Goal: Transaction & Acquisition: Purchase product/service

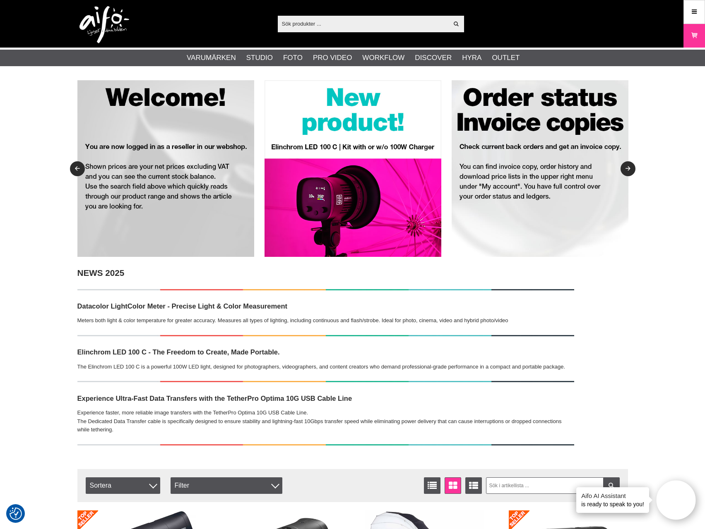
click at [380, 25] on input "text" at bounding box center [363, 23] width 171 height 12
paste input "BR-3166511"
type input "BR-3166511"
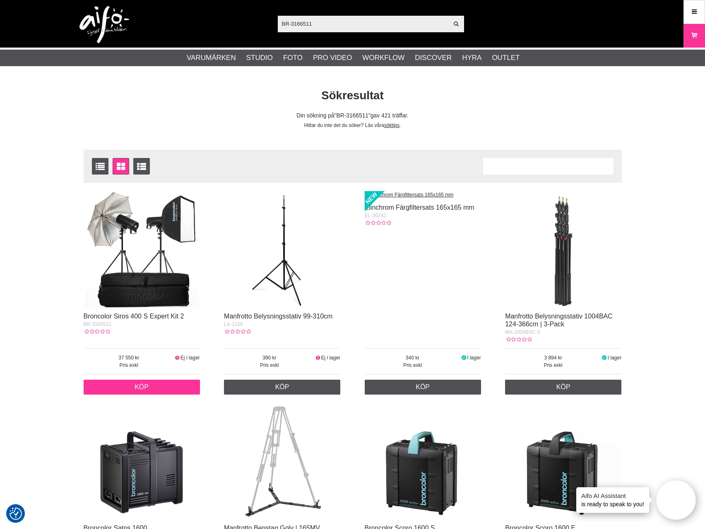
click at [163, 392] on link "Köp" at bounding box center [142, 387] width 116 height 15
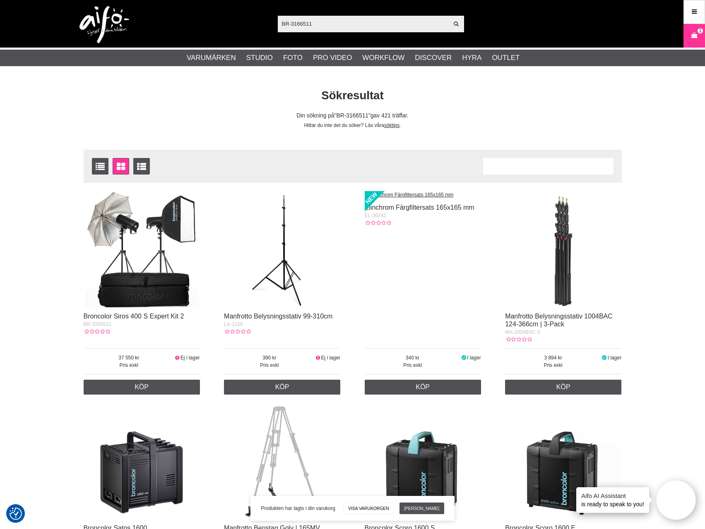
click at [344, 21] on input "BR-3166511" at bounding box center [363, 23] width 171 height 12
paste input "356100"
type input "BR-3356100"
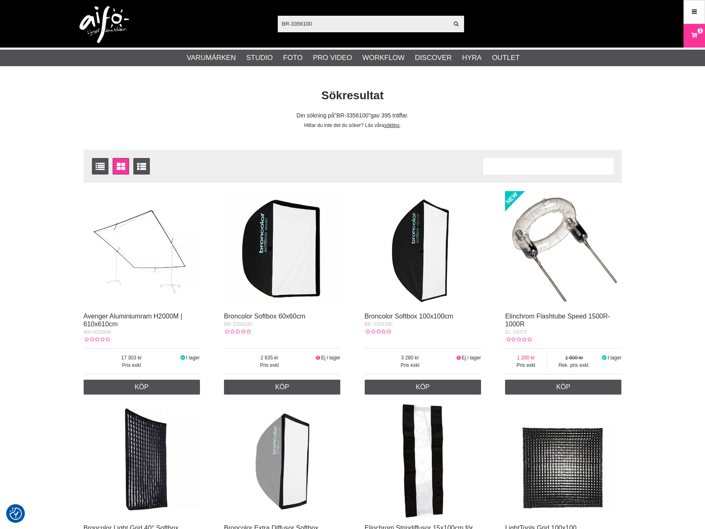
click at [273, 281] on img at bounding box center [282, 249] width 116 height 116
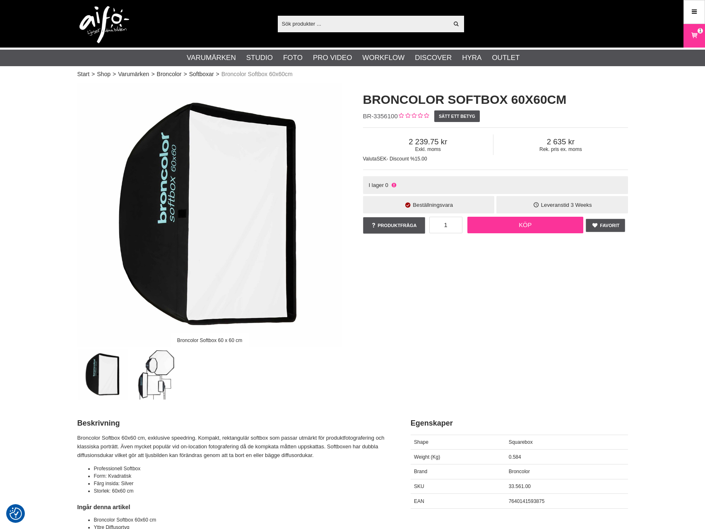
click at [529, 224] on link "Köp" at bounding box center [525, 225] width 116 height 17
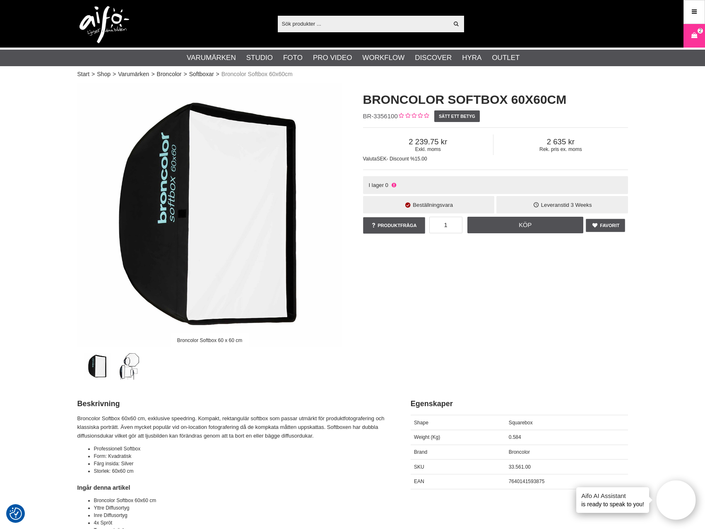
click at [394, 25] on input "text" at bounding box center [363, 23] width 171 height 12
paste input "BR-3340100"
type input "BR-3340100"
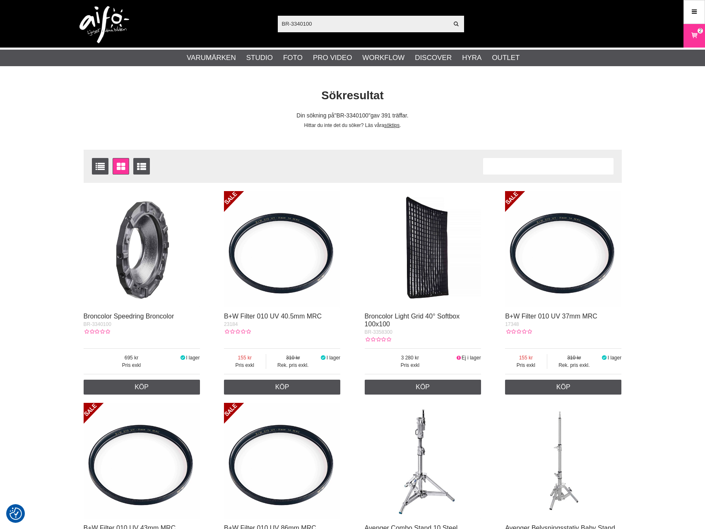
click at [166, 241] on img at bounding box center [142, 249] width 116 height 116
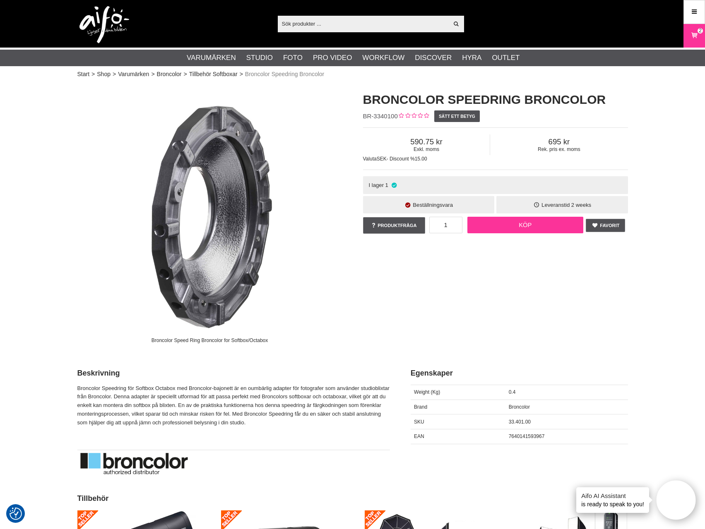
click at [512, 227] on link "Köp" at bounding box center [525, 225] width 116 height 17
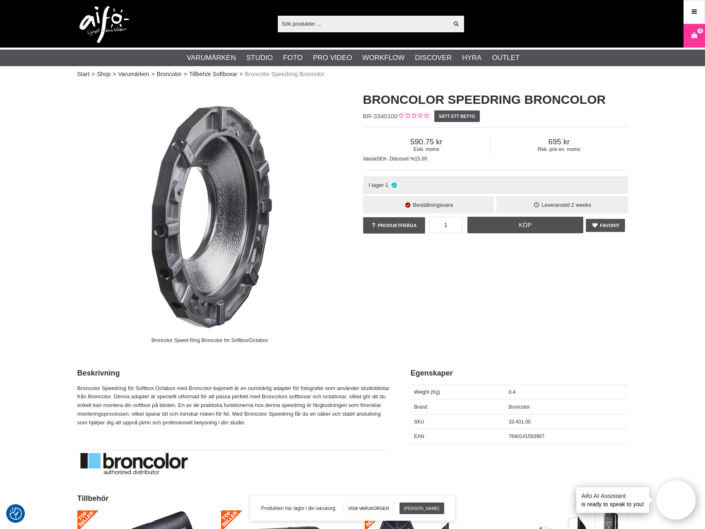
click at [413, 29] on input "text" at bounding box center [363, 23] width 171 height 12
paste input "BR-3613300"
type input "BR-3613300"
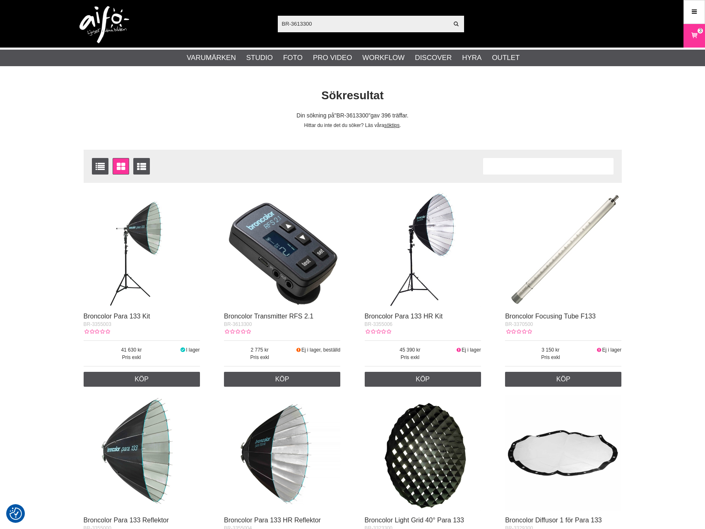
checkbox input "true"
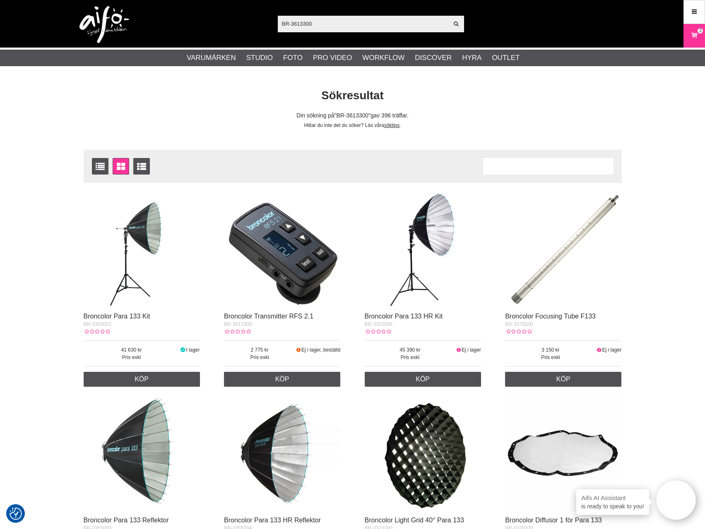
click at [150, 261] on img at bounding box center [142, 249] width 116 height 116
click at [296, 384] on link "Köp" at bounding box center [282, 379] width 116 height 15
click at [699, 33] on span "4" at bounding box center [700, 30] width 3 height 7
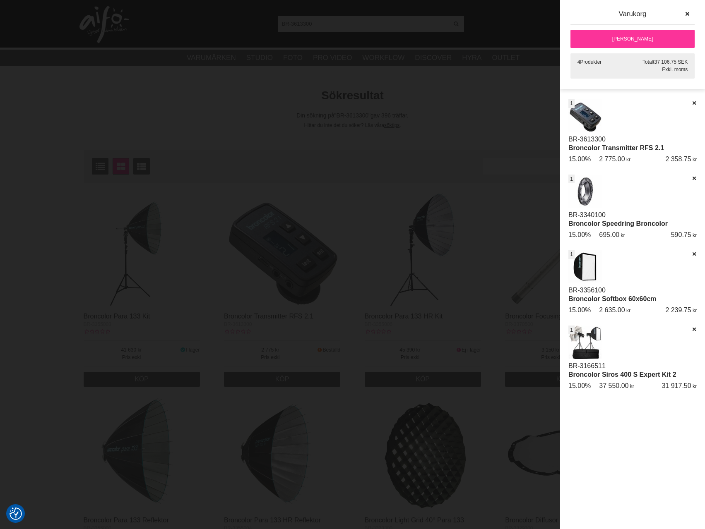
click at [647, 147] on link "Broncolor Transmitter RFS 2.1" at bounding box center [616, 147] width 96 height 7
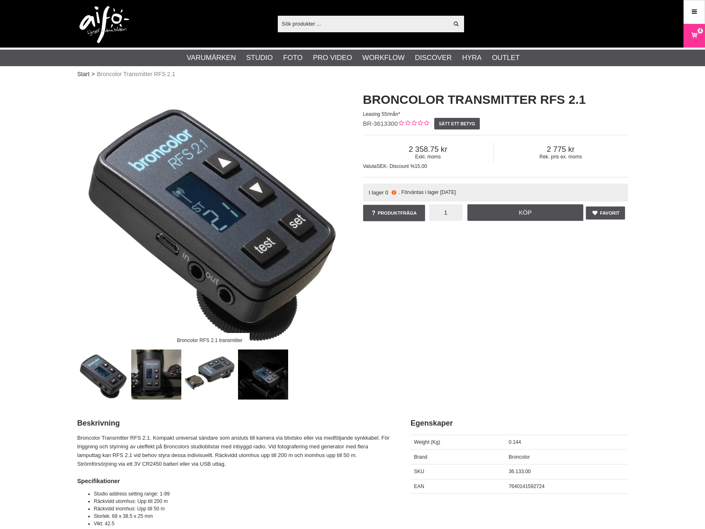
click at [448, 211] on input "1" at bounding box center [445, 212] width 33 height 17
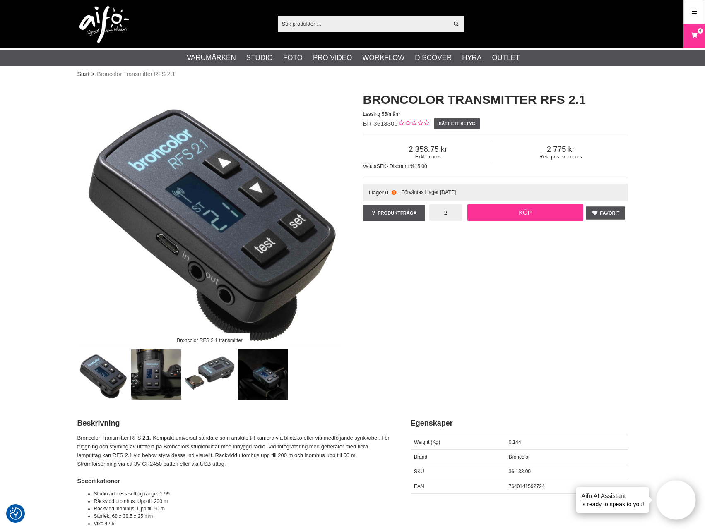
type input "2"
click at [516, 214] on link "Köp" at bounding box center [525, 212] width 116 height 17
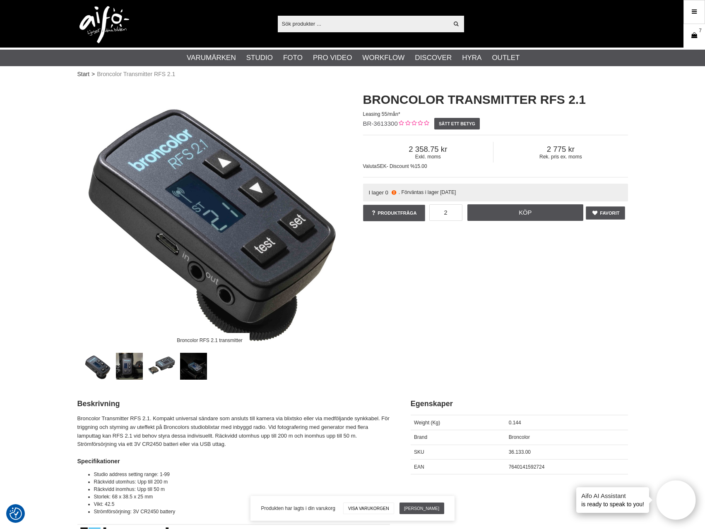
click at [692, 34] on icon at bounding box center [694, 35] width 8 height 9
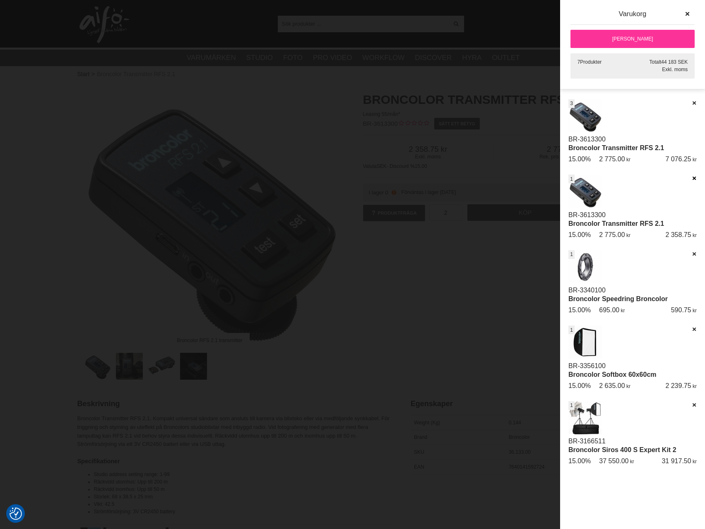
click at [695, 177] on icon at bounding box center [693, 179] width 5 height 6
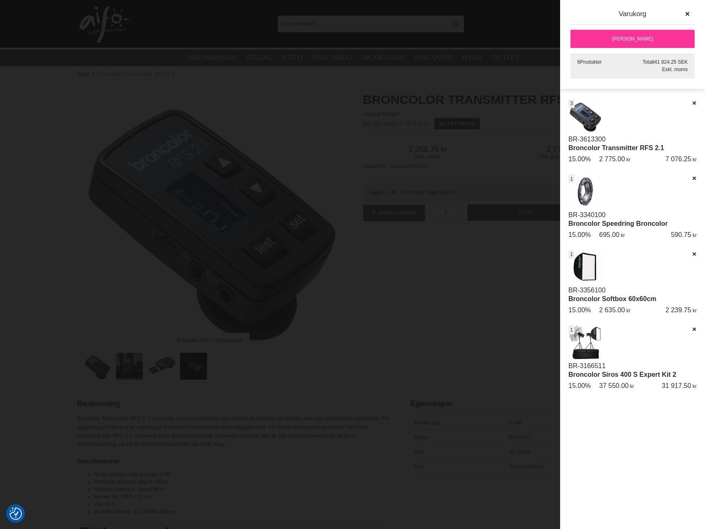
click at [318, 110] on div at bounding box center [352, 264] width 705 height 529
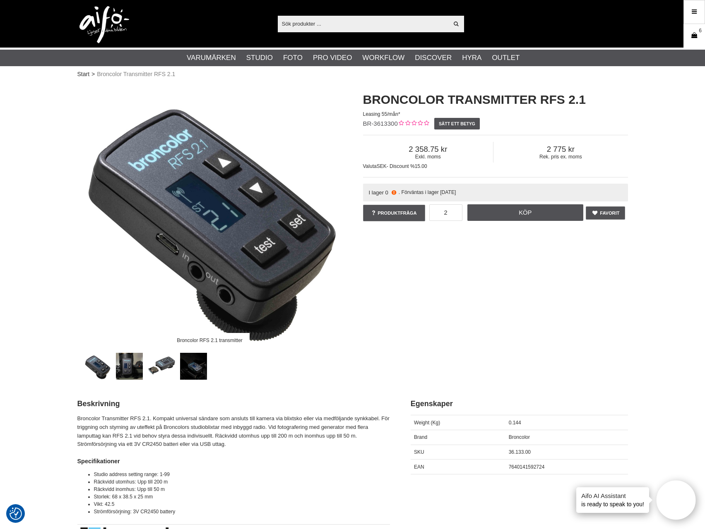
click at [699, 41] on link "Varukorg 6" at bounding box center [694, 35] width 21 height 19
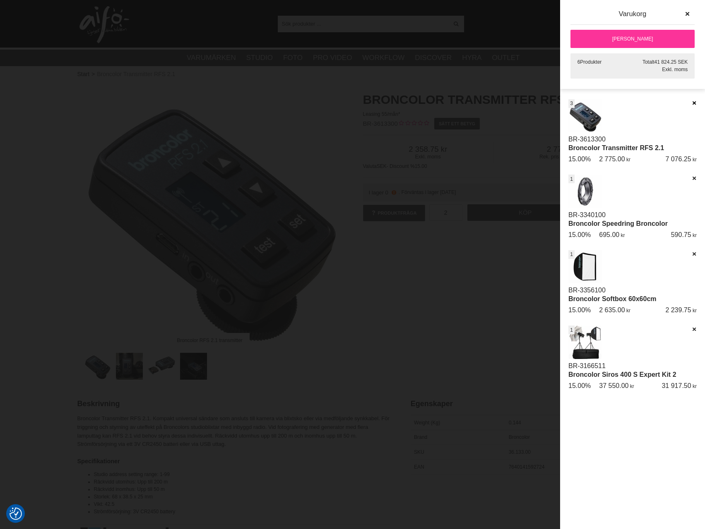
click at [693, 103] on icon at bounding box center [693, 103] width 5 height 6
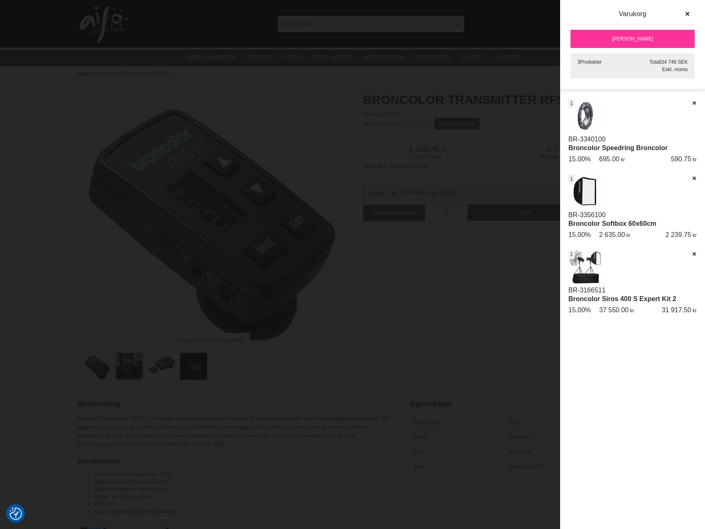
click at [492, 262] on div at bounding box center [352, 264] width 705 height 529
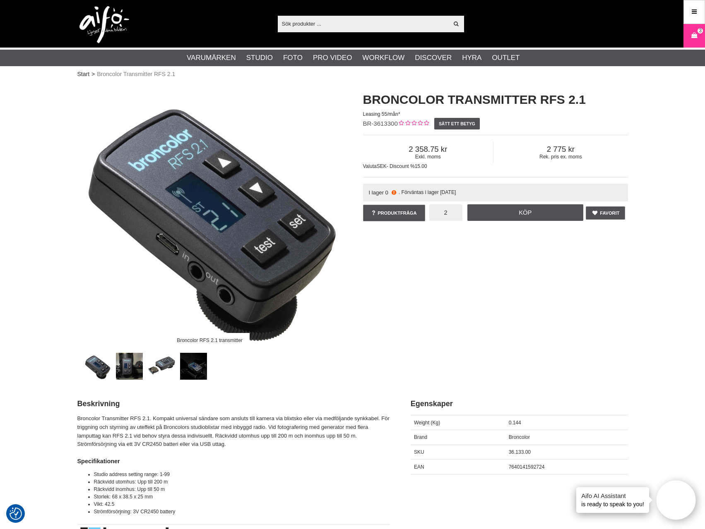
click at [449, 212] on input "2" at bounding box center [445, 212] width 33 height 17
type input "1"
click at [524, 215] on link "Köp" at bounding box center [525, 212] width 116 height 17
click at [692, 39] on icon at bounding box center [694, 35] width 8 height 9
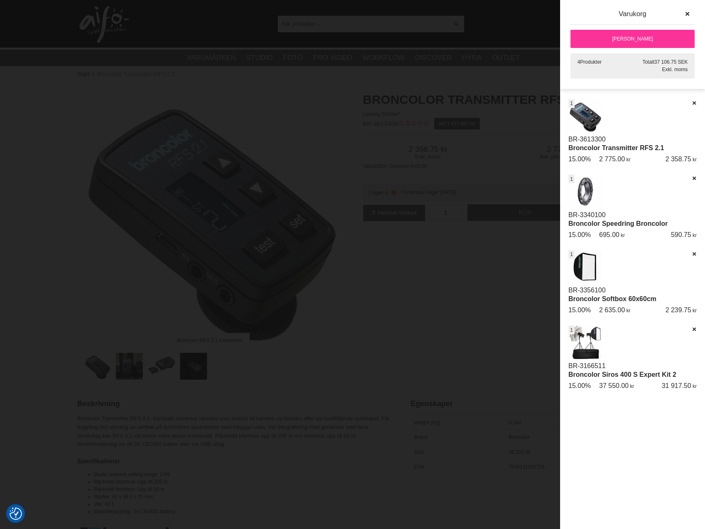
click at [640, 39] on link "[PERSON_NAME]" at bounding box center [632, 39] width 124 height 18
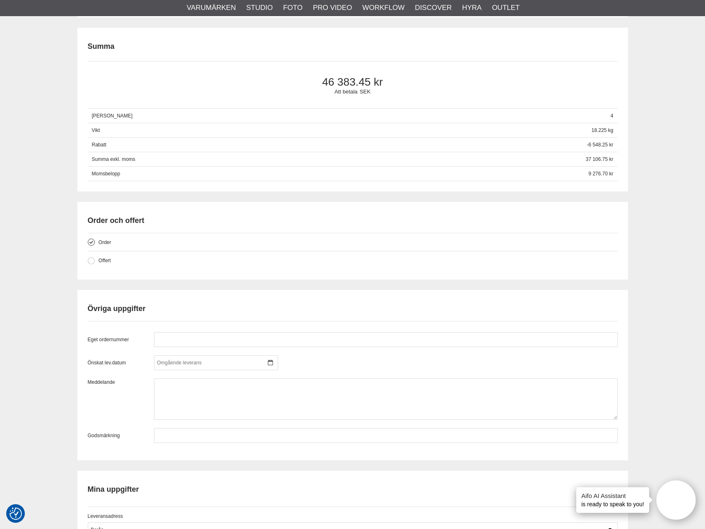
scroll to position [538, 0]
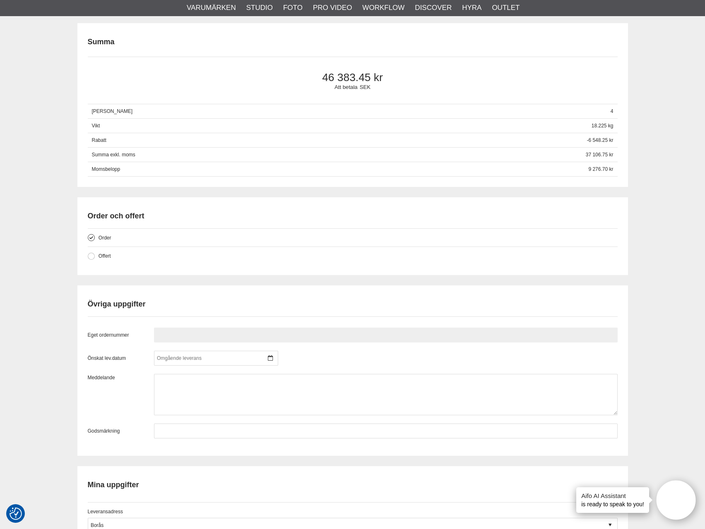
click at [166, 336] on input "text" at bounding box center [386, 335] width 464 height 15
paste input "PN212507"
type input "PN212507"
click at [674, 271] on div "Kassa Varukorg Exkl. moms Artikelkod Benämning Antal Pris Rabatt Belopp Radera …" at bounding box center [352, 148] width 705 height 1213
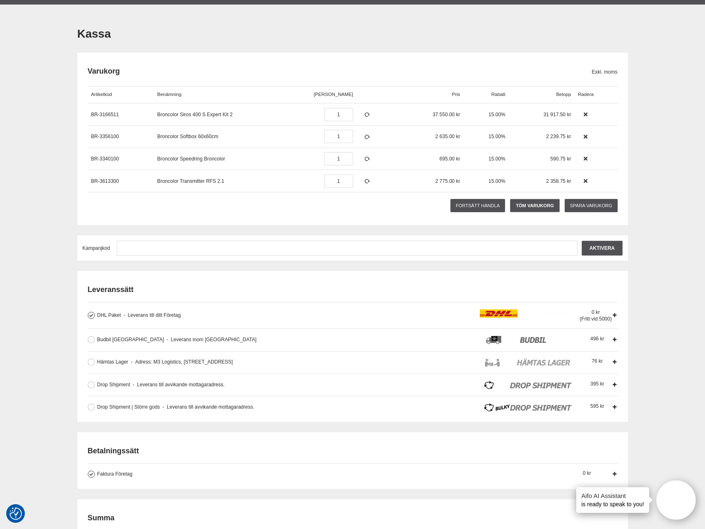
scroll to position [0, 0]
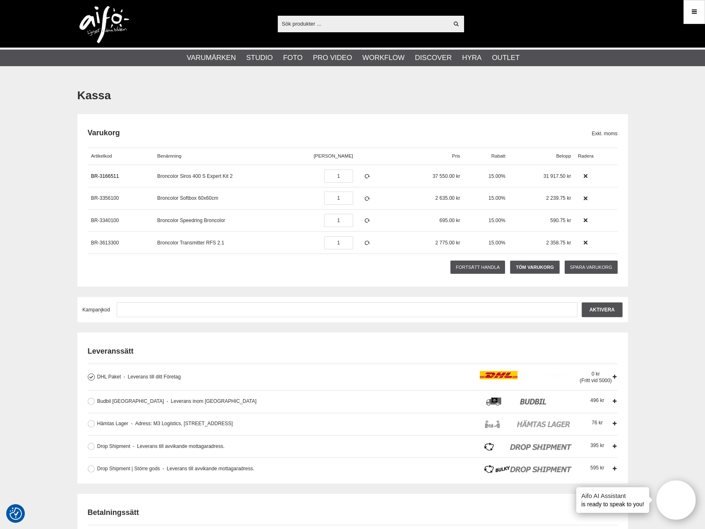
click at [116, 176] on link "BR-3166511" at bounding box center [105, 176] width 28 height 6
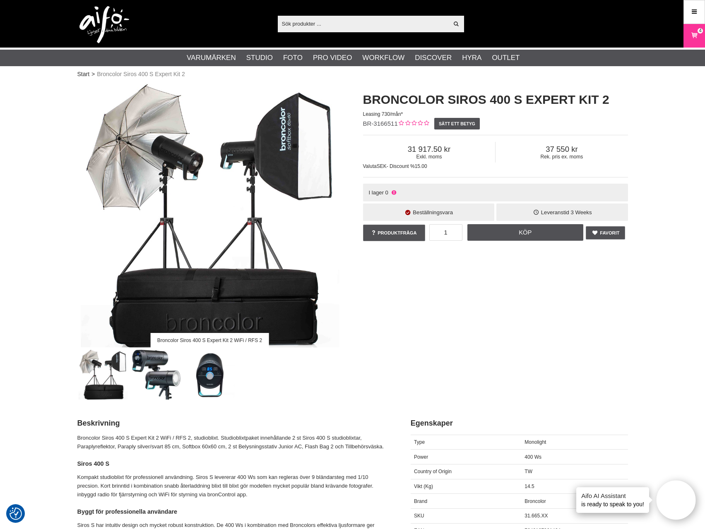
drag, startPoint x: 612, startPoint y: 283, endPoint x: 610, endPoint y: 279, distance: 4.5
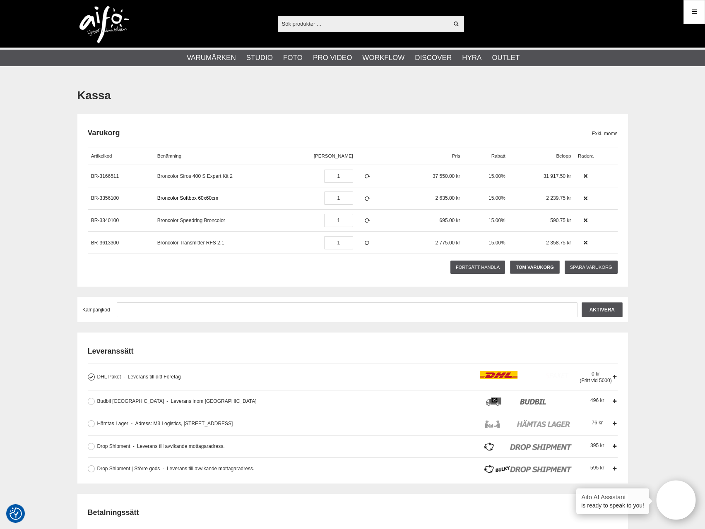
click at [203, 197] on link "Broncolor Softbox 60x60cm" at bounding box center [187, 198] width 61 height 6
click at [186, 223] on link "Broncolor Speedring Broncolor" at bounding box center [191, 221] width 68 height 6
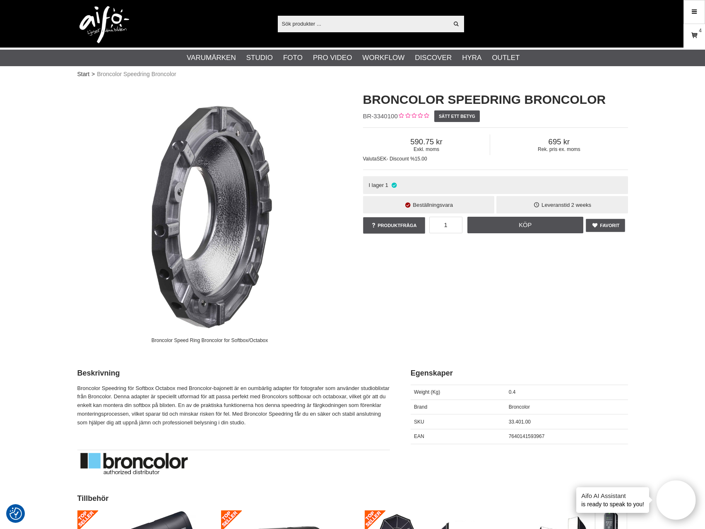
click at [687, 41] on link "Varukorg 4" at bounding box center [694, 35] width 21 height 19
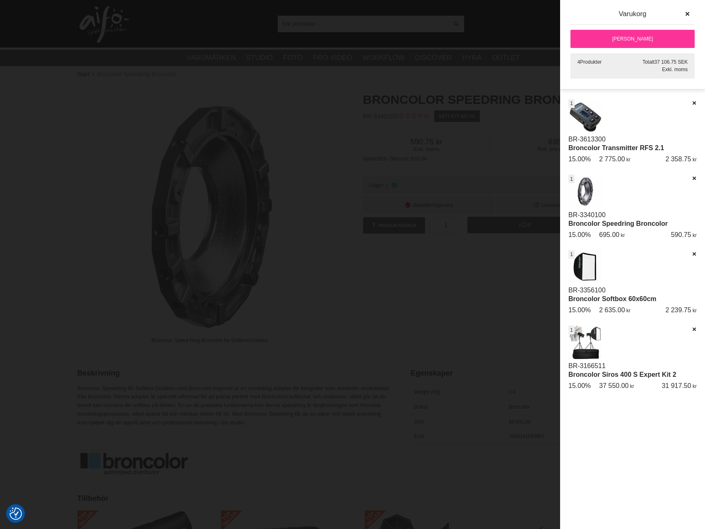
click at [649, 41] on link "[PERSON_NAME]" at bounding box center [632, 39] width 124 height 18
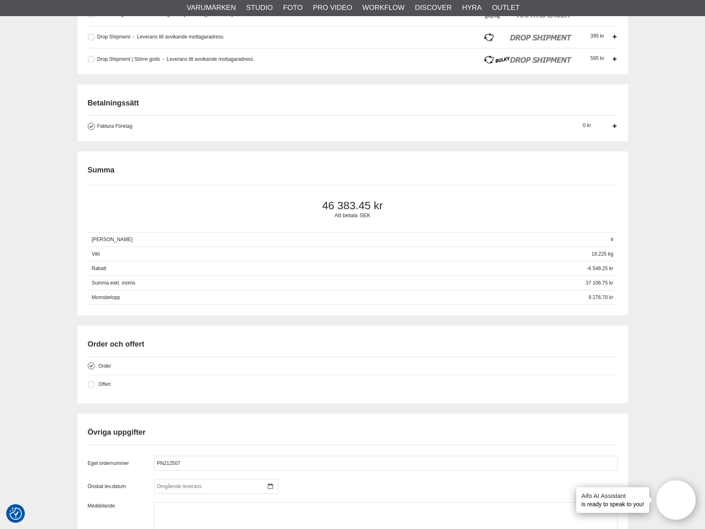
scroll to position [290, 0]
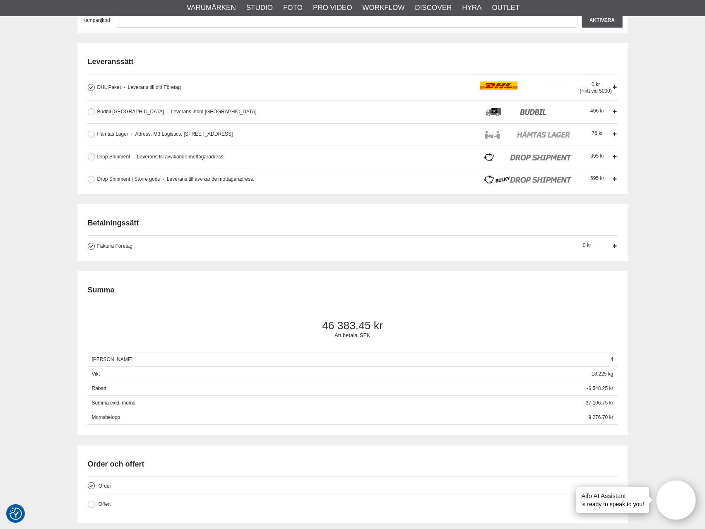
click at [214, 277] on div "Summa" at bounding box center [353, 288] width 530 height 22
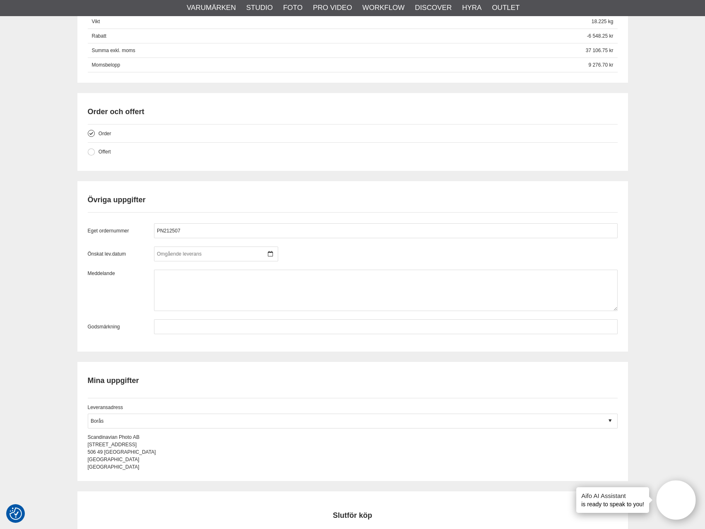
scroll to position [869, 0]
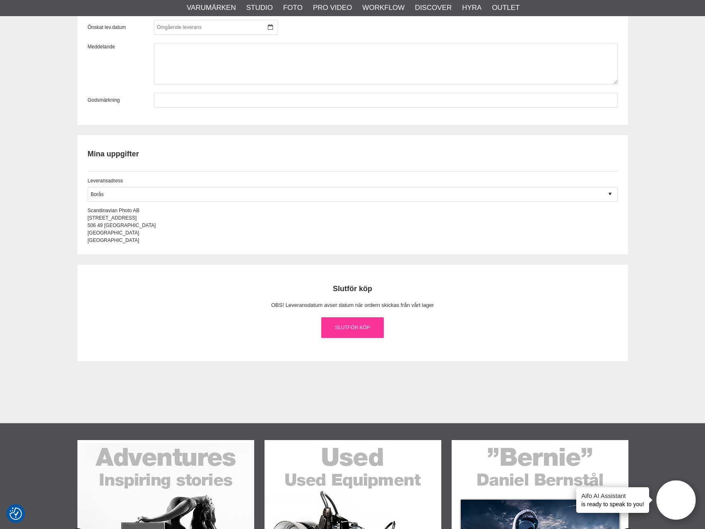
click at [352, 335] on link "Slutför köp" at bounding box center [352, 328] width 63 height 21
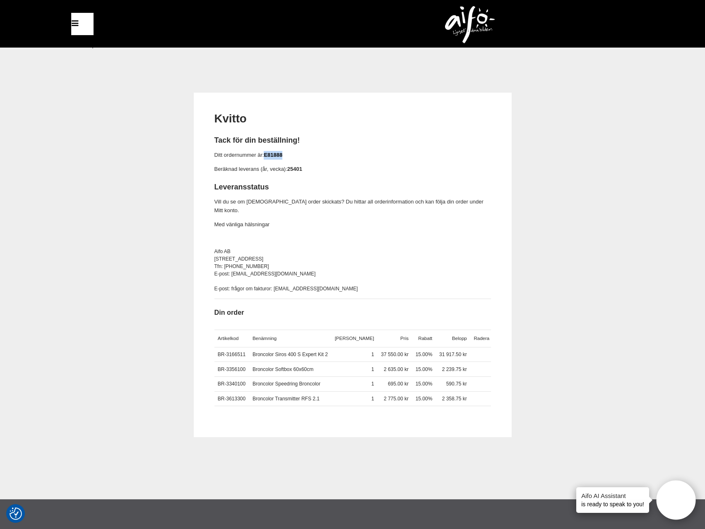
drag, startPoint x: 297, startPoint y: 156, endPoint x: 266, endPoint y: 155, distance: 31.1
click at [266, 155] on p "Ditt ordernummer är: E81888" at bounding box center [352, 155] width 277 height 9
copy link "E81888"
